Goal: Information Seeking & Learning: Learn about a topic

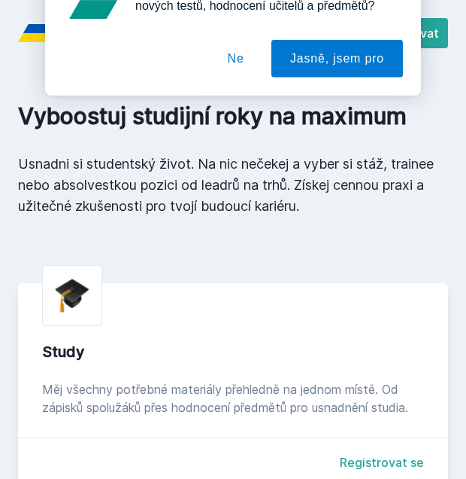
click at [311, 30] on div "[PERSON_NAME] dostávat tipy ohledně studia, nových testů, hodnocení učitelů a p…" at bounding box center [233, 67] width 466 height 134
drag, startPoint x: 311, startPoint y: 30, endPoint x: 241, endPoint y: 94, distance: 95.3
click at [241, 94] on button "Ne" at bounding box center [236, 97] width 54 height 38
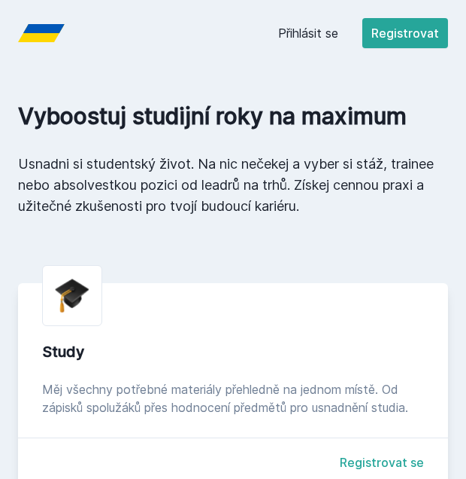
click at [327, 28] on link "Přihlásit se" at bounding box center [308, 33] width 60 height 18
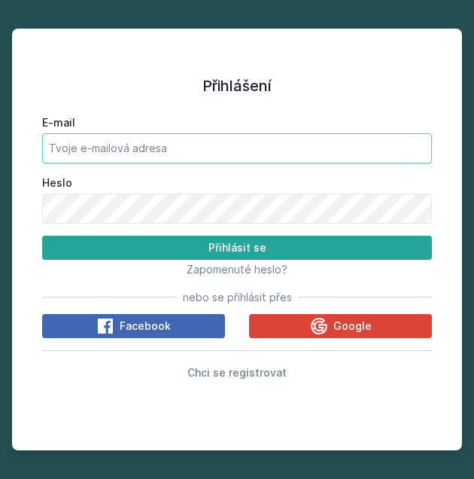
click at [155, 146] on input "E-mail" at bounding box center [237, 148] width 390 height 30
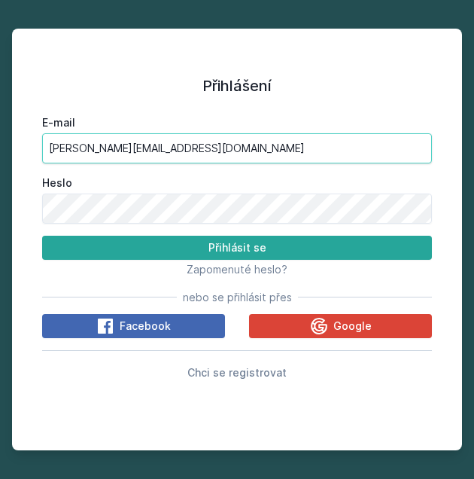
type input "[PERSON_NAME][EMAIL_ADDRESS][DOMAIN_NAME]"
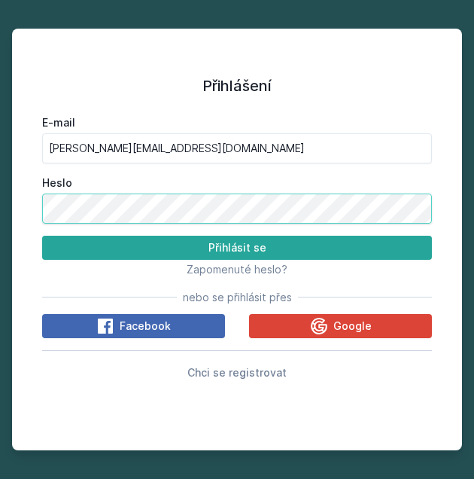
click at [42, 235] on button "Přihlásit se" at bounding box center [237, 247] width 390 height 24
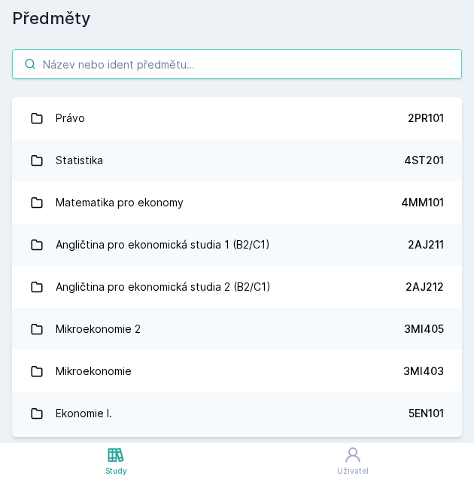
click at [122, 71] on input "search" at bounding box center [237, 64] width 450 height 30
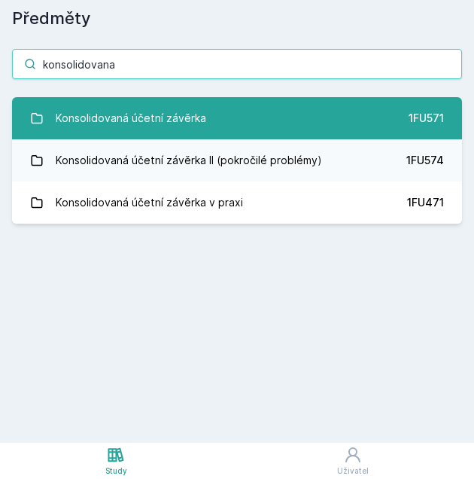
type input "konsolidovana"
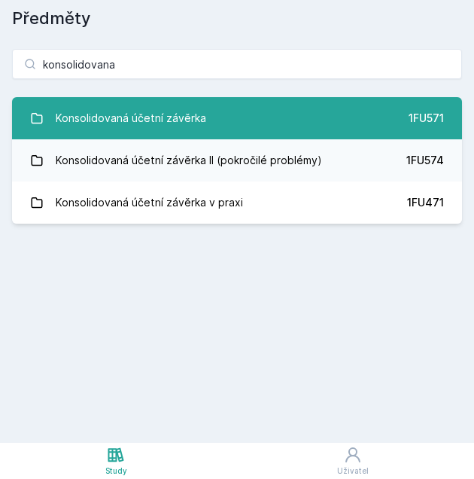
click at [161, 112] on div "Konsolidovaná účetní závěrka" at bounding box center [131, 118] width 150 height 30
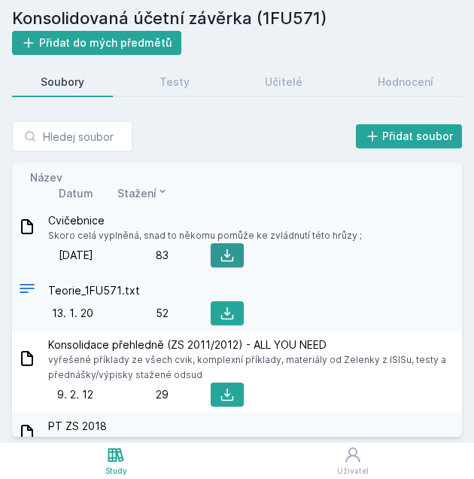
click at [229, 250] on icon at bounding box center [227, 255] width 15 height 15
click at [157, 194] on icon at bounding box center [162, 191] width 12 height 12
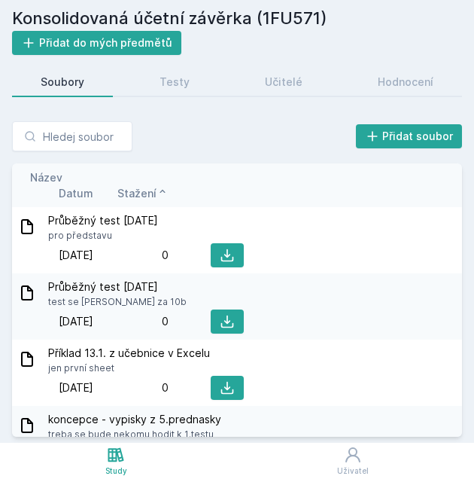
click at [157, 194] on icon at bounding box center [162, 191] width 12 height 12
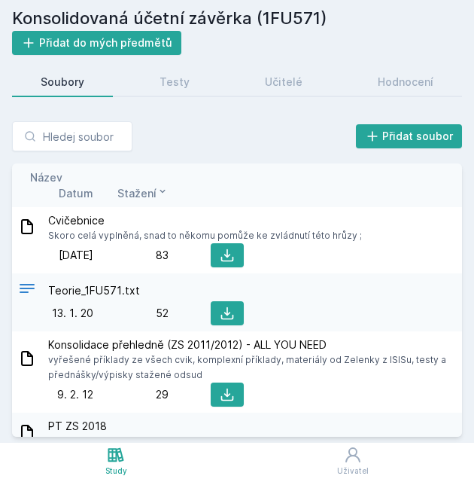
click at [74, 193] on span "Datum" at bounding box center [76, 193] width 35 height 16
